Goal: Navigation & Orientation: Find specific page/section

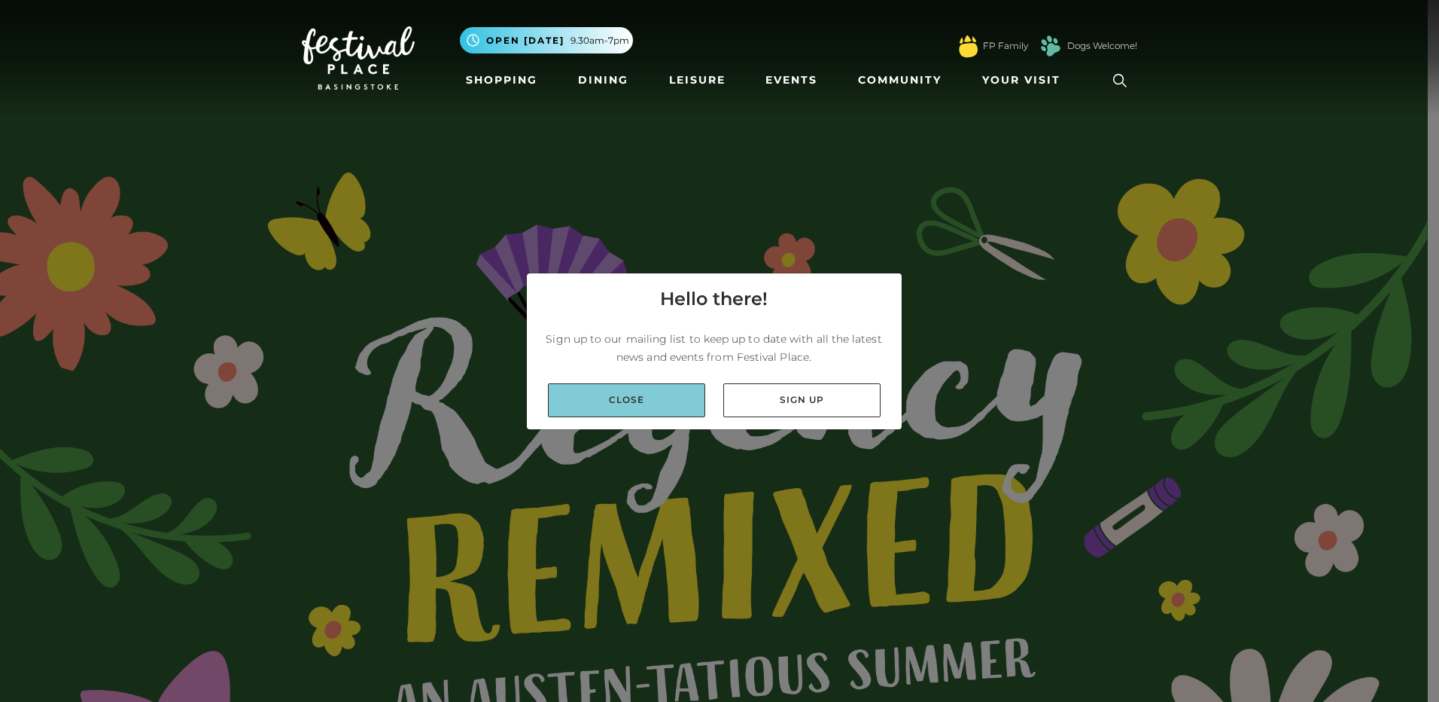
click at [638, 406] on link "Close" at bounding box center [626, 400] width 157 height 34
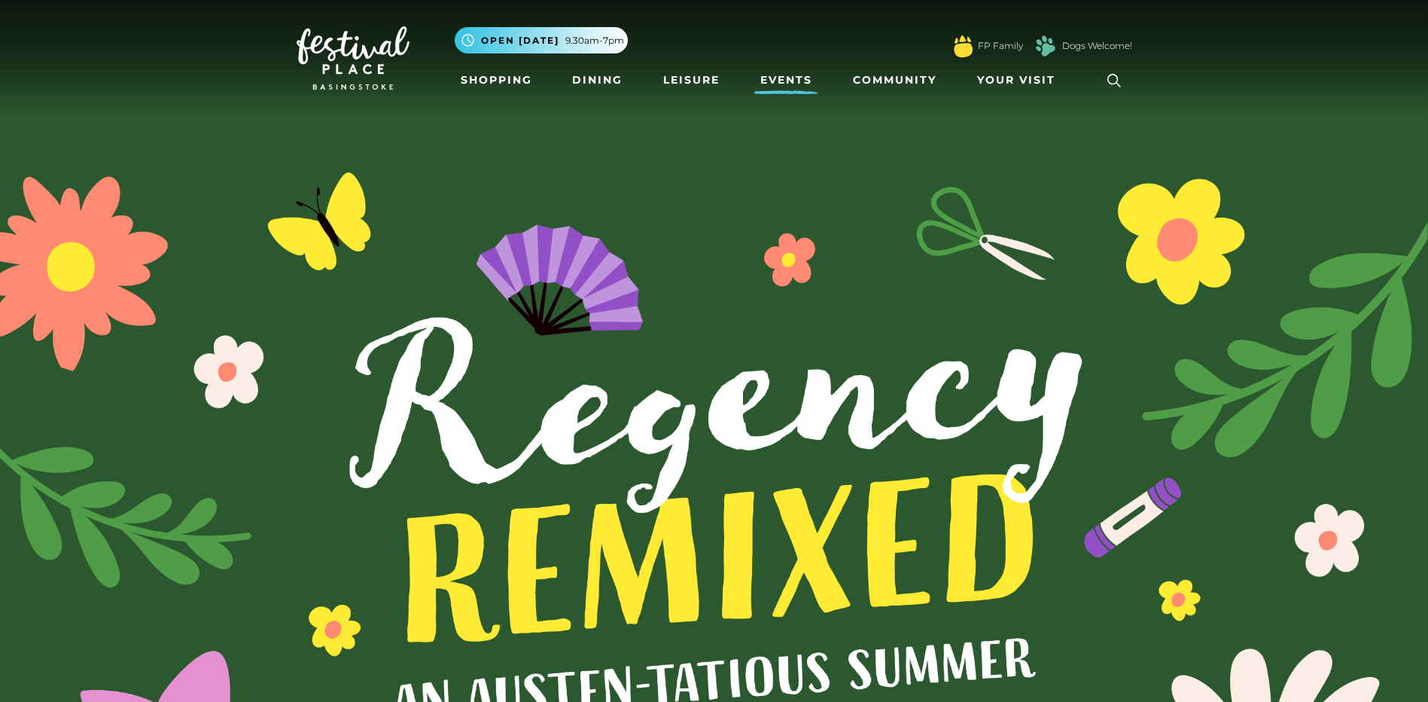
click at [793, 84] on link "Events" at bounding box center [786, 80] width 64 height 28
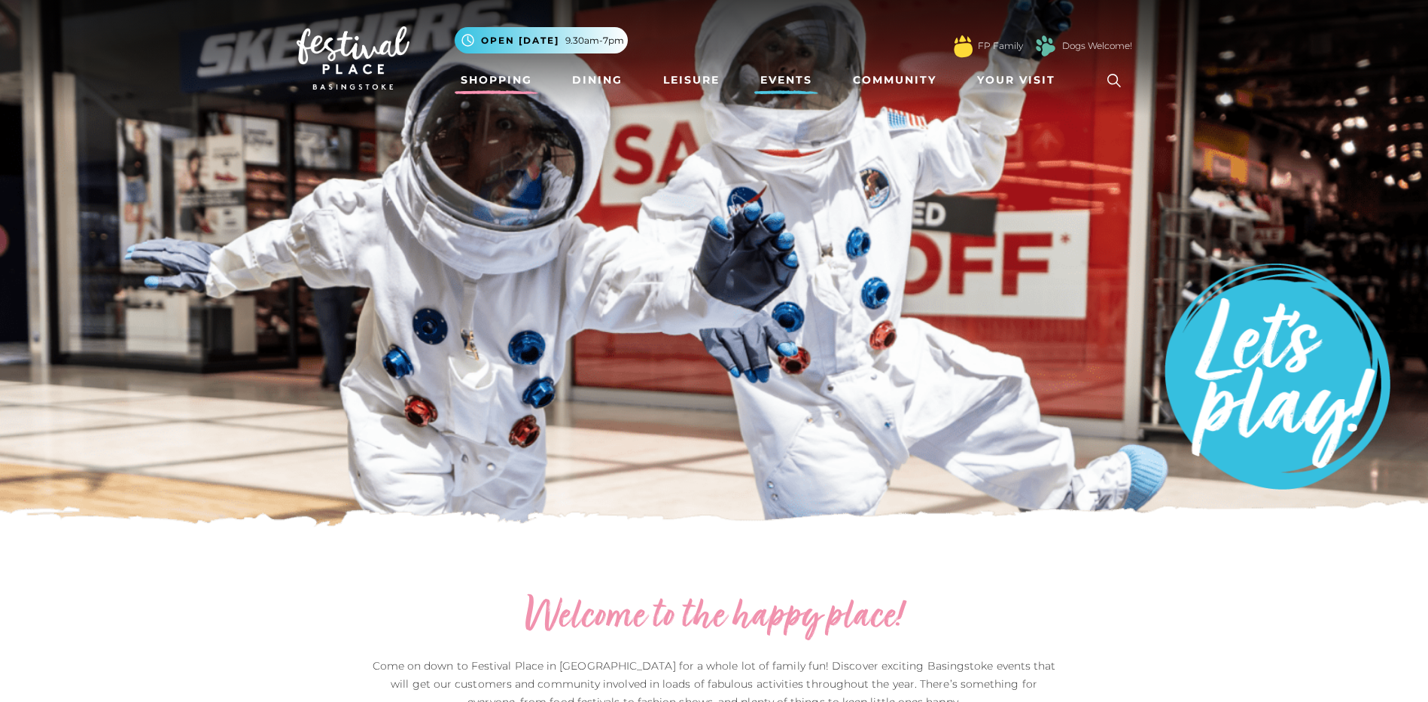
click at [480, 84] on link "Shopping" at bounding box center [497, 80] width 84 height 28
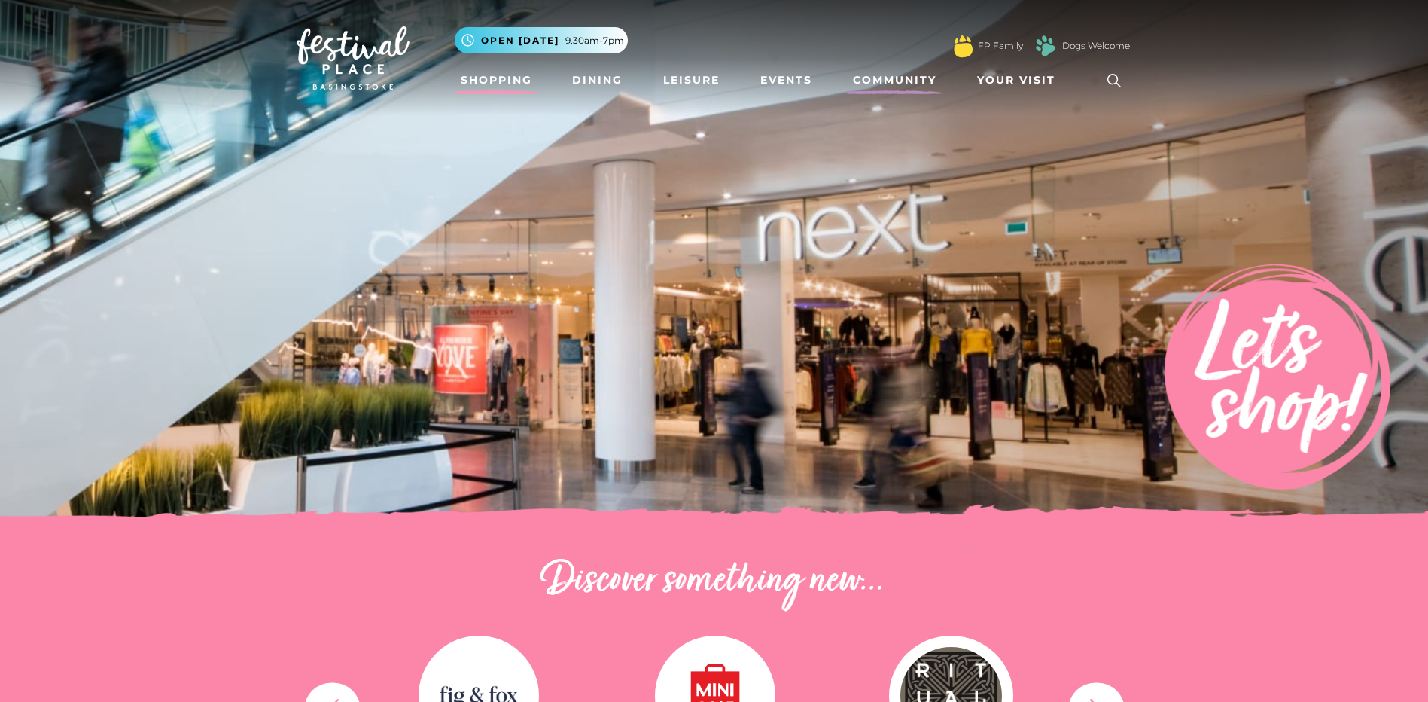
click at [882, 82] on link "Community" at bounding box center [895, 80] width 96 height 28
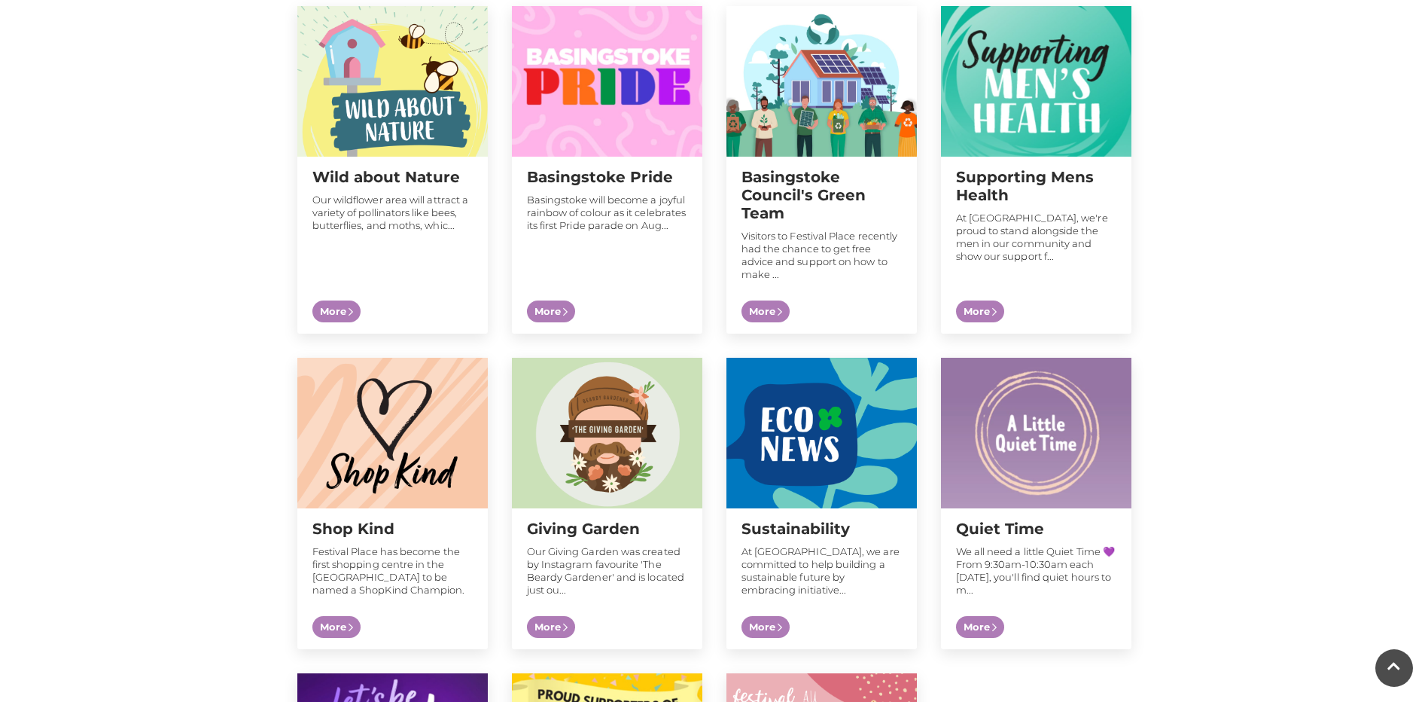
scroll to position [903, 0]
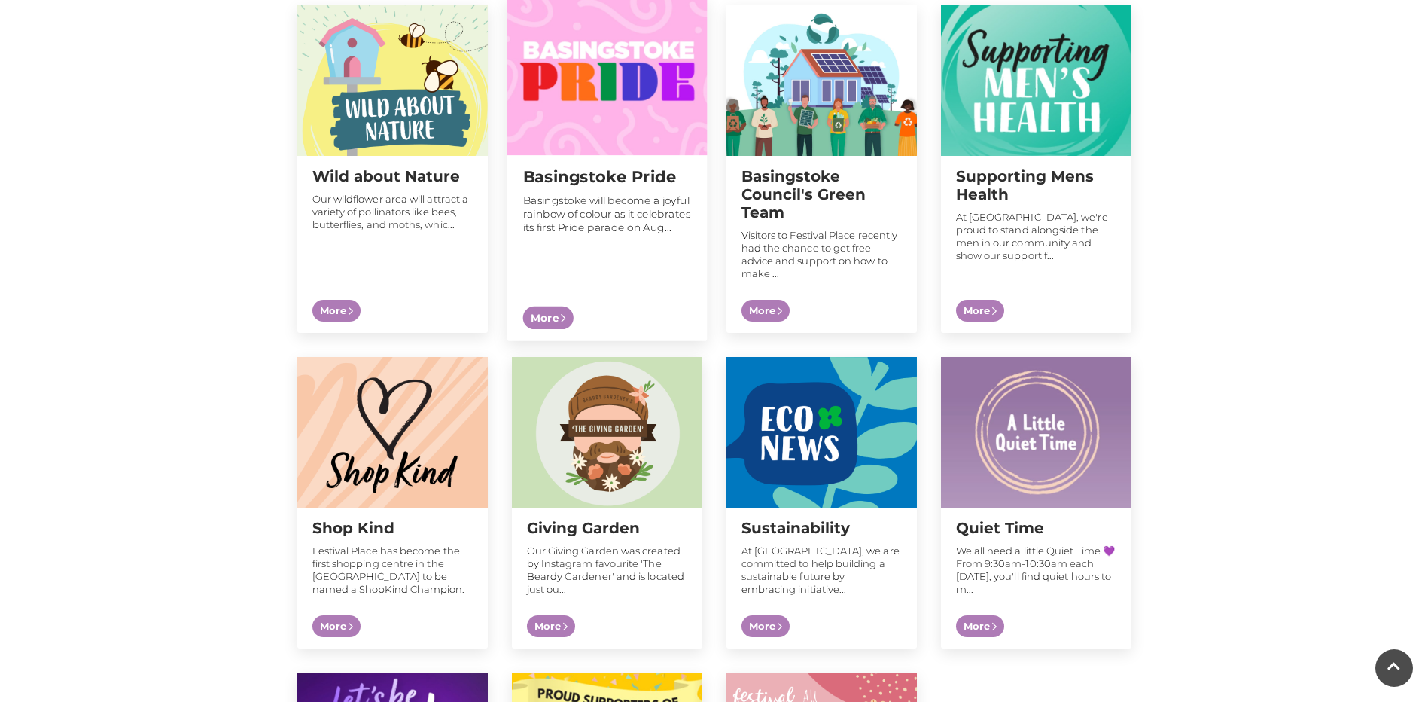
click at [548, 321] on span "More" at bounding box center [547, 317] width 50 height 23
